Goal: Obtain resource: Obtain resource

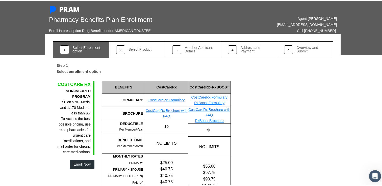
click at [170, 98] on link "CostCareRx Formulary" at bounding box center [166, 99] width 36 height 4
click at [172, 109] on link "CostCareRx Brochure with FAQ" at bounding box center [167, 113] width 42 height 10
drag, startPoint x: 169, startPoint y: 108, endPoint x: 160, endPoint y: 112, distance: 10.1
click at [160, 112] on div "CostCareRx Brochure with FAQ" at bounding box center [166, 112] width 43 height 11
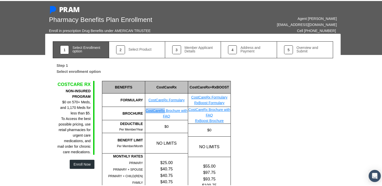
click at [160, 112] on div "CostCareRx Brochure with FAQ" at bounding box center [166, 112] width 43 height 11
drag, startPoint x: 160, startPoint y: 112, endPoint x: 171, endPoint y: 111, distance: 11.2
click at [171, 111] on link "CostCareRx Brochure with FAQ" at bounding box center [167, 113] width 42 height 10
